Goal: Information Seeking & Learning: Learn about a topic

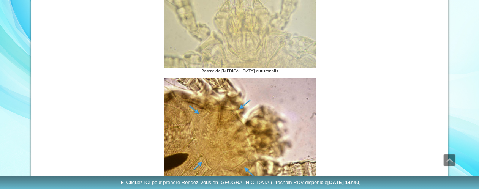
scroll to position [547, 0]
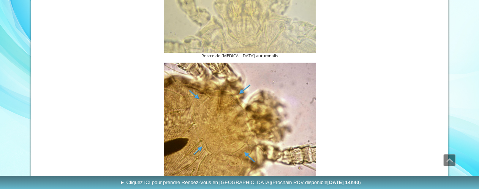
click at [250, 117] on img at bounding box center [240, 124] width 152 height 123
click at [229, 126] on img at bounding box center [240, 124] width 152 height 123
click at [238, 95] on img at bounding box center [240, 124] width 152 height 123
drag, startPoint x: 238, startPoint y: 95, endPoint x: 226, endPoint y: 113, distance: 21.7
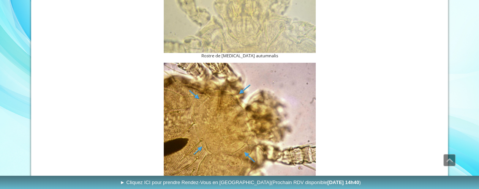
click at [231, 104] on img at bounding box center [240, 124] width 152 height 123
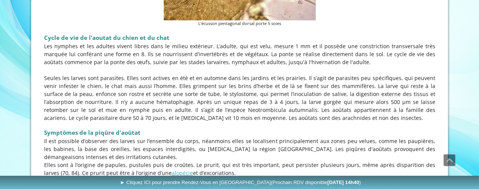
scroll to position [714, 0]
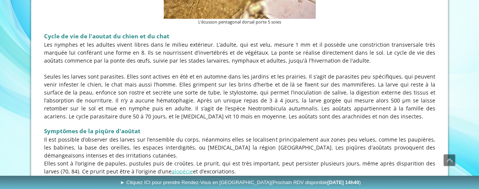
click at [260, 73] on p "Seules les larves sont parasites. Elles sont actives en été et en automne dans …" at bounding box center [239, 96] width 391 height 48
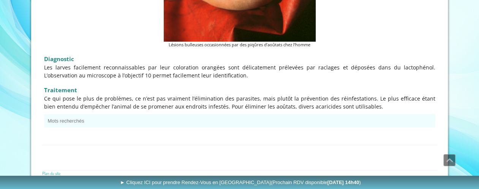
scroll to position [1109, 0]
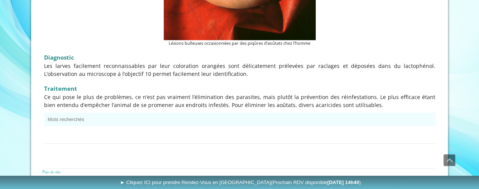
click at [224, 62] on p "Les larves facilement reconnaissables par leur coloration orangées sont délicat…" at bounding box center [239, 70] width 391 height 16
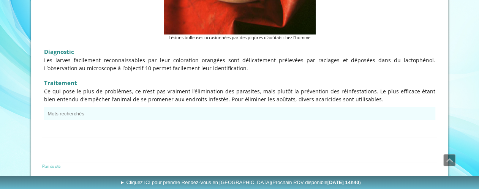
scroll to position [1115, 0]
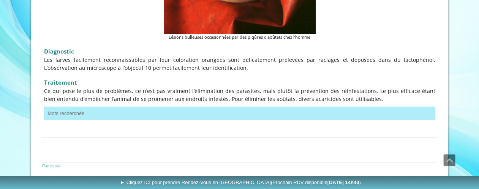
click at [69, 112] on button "Mots recherchés" at bounding box center [239, 113] width 391 height 13
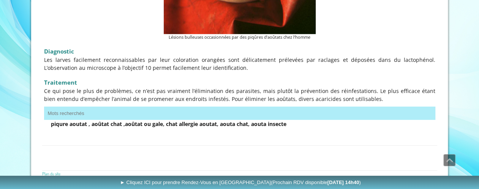
click at [233, 99] on span "Ce qui pose le plus de problèmes, ce n’est pas vraiment l’élimination des paras…" at bounding box center [239, 94] width 391 height 15
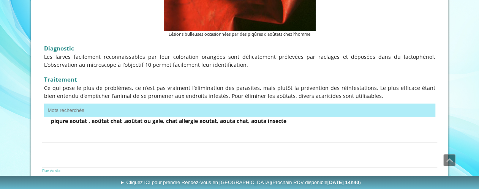
scroll to position [1123, 0]
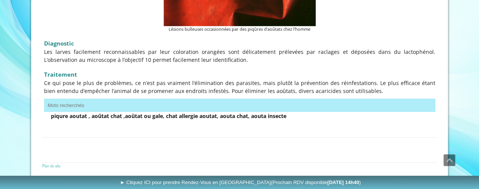
click at [250, 95] on div "Traitement Ce qui pose le plus de problèmes, ce n’est pas vraiment l’éliminatio…" at bounding box center [239, 81] width 395 height 31
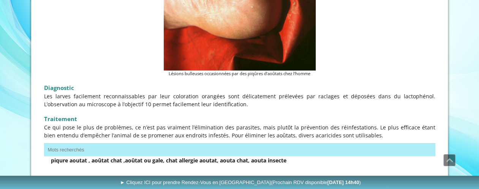
scroll to position [1077, 0]
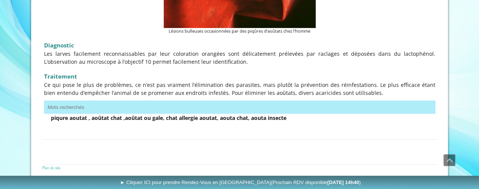
scroll to position [1123, 0]
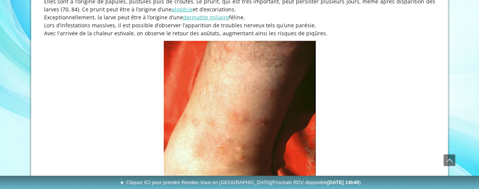
scroll to position [875, 0]
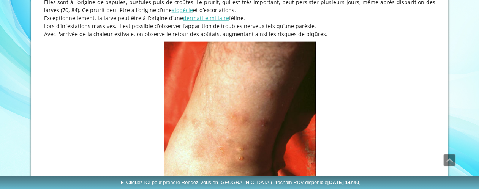
click at [219, 151] on img at bounding box center [240, 158] width 152 height 232
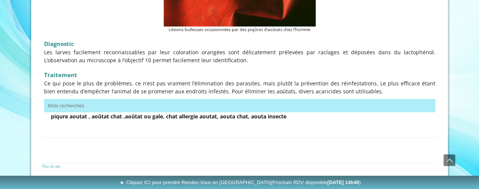
scroll to position [1123, 0]
click at [55, 166] on link "Plan du site" at bounding box center [51, 166] width 18 height 6
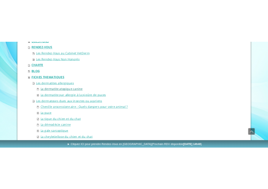
scroll to position [197, 0]
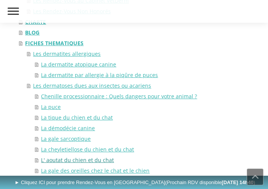
click at [71, 159] on link "L' aoutat du chien et du chat" at bounding box center [146, 160] width 223 height 11
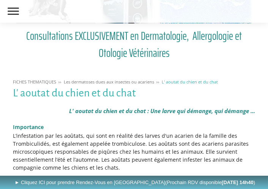
scroll to position [61, 0]
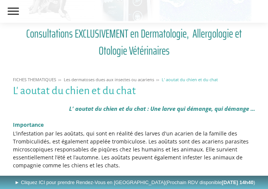
click at [244, 149] on p "L’infestation par les aoûtats, qui sont en réalité des larves d'un acarien de l…" at bounding box center [134, 149] width 243 height 40
click at [247, 148] on p "L’infestation par les aoûtats, qui sont en réalité des larves d'un acarien de l…" at bounding box center [134, 149] width 243 height 40
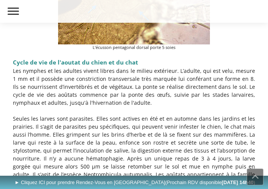
scroll to position [699, 0]
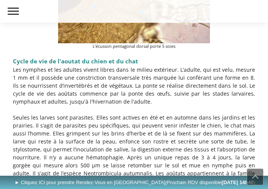
click at [173, 148] on p "Seules les larves sont parasites. Elles sont actives en été et en automne dans …" at bounding box center [134, 154] width 243 height 80
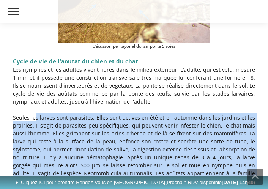
click at [173, 148] on p "Seules les larves sont parasites. Elles sont actives en été et en automne dans …" at bounding box center [134, 154] width 243 height 80
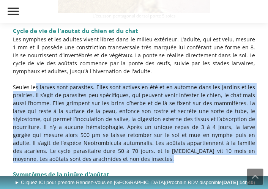
click at [173, 148] on p "Seules les larves sont parasites. Elles sont actives en été et en automne dans …" at bounding box center [134, 123] width 243 height 80
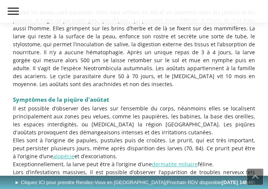
scroll to position [805, 0]
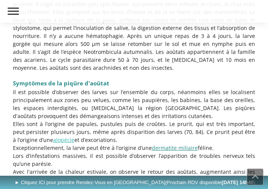
click at [172, 148] on div "Il est possible d’observer des larves sur l’ensemble du corps, néanmoins elles …" at bounding box center [134, 136] width 243 height 96
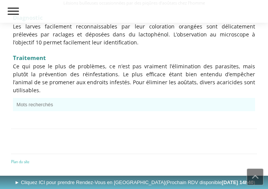
scroll to position [1241, 0]
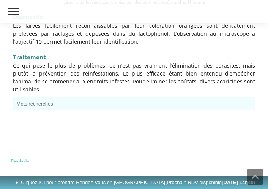
click at [188, 83] on span "Ce qui pose le plus de problèmes, ce n’est pas vraiment l’élimination des paras…" at bounding box center [134, 77] width 243 height 31
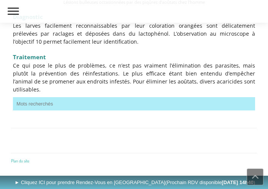
click at [60, 97] on button "Mots recherchés" at bounding box center [134, 103] width 243 height 13
